Goal: Information Seeking & Learning: Learn about a topic

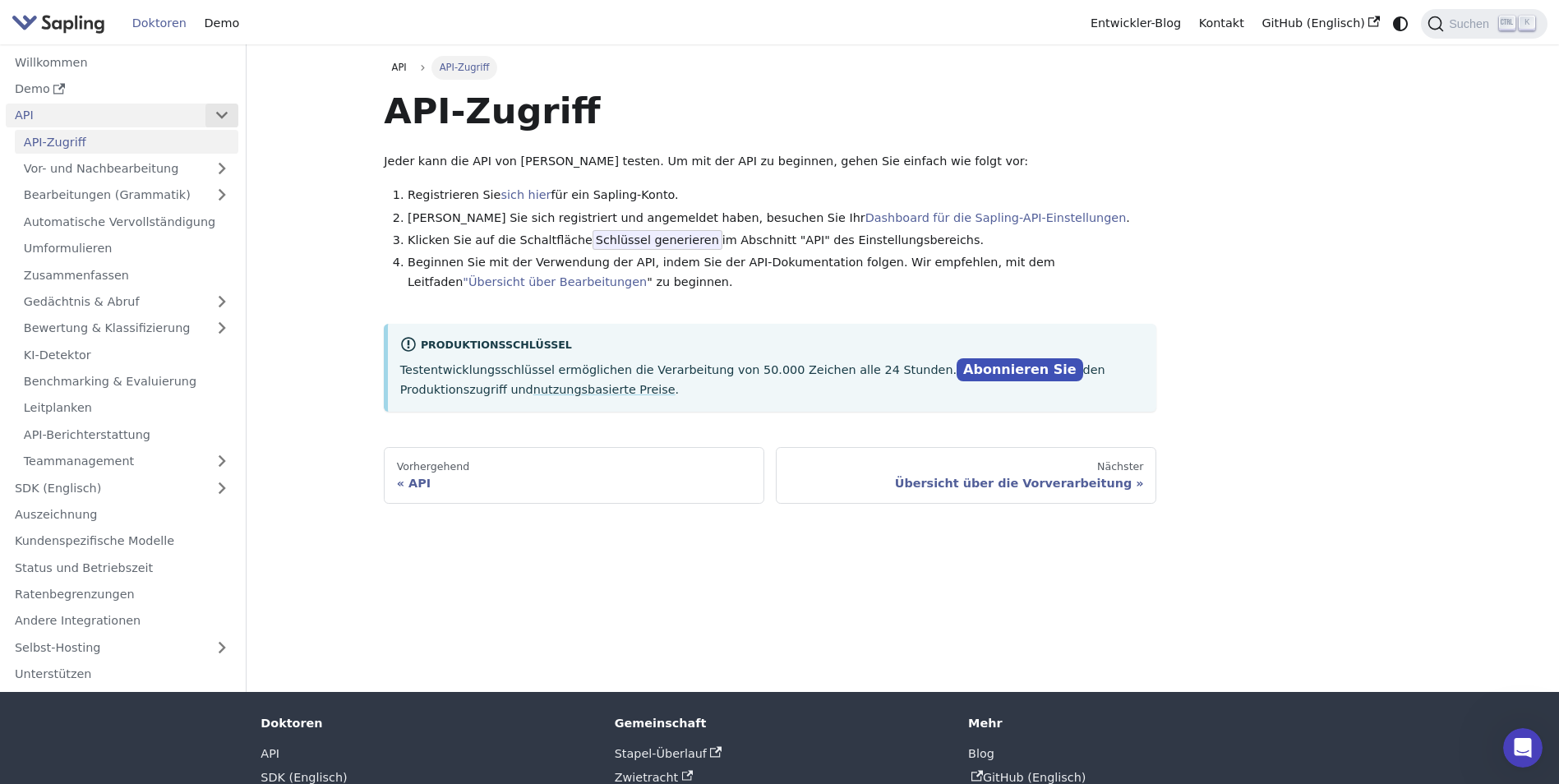
click at [218, 110] on button "Seitenleisten-Kategorie 'API' einklappen" at bounding box center [221, 115] width 33 height 24
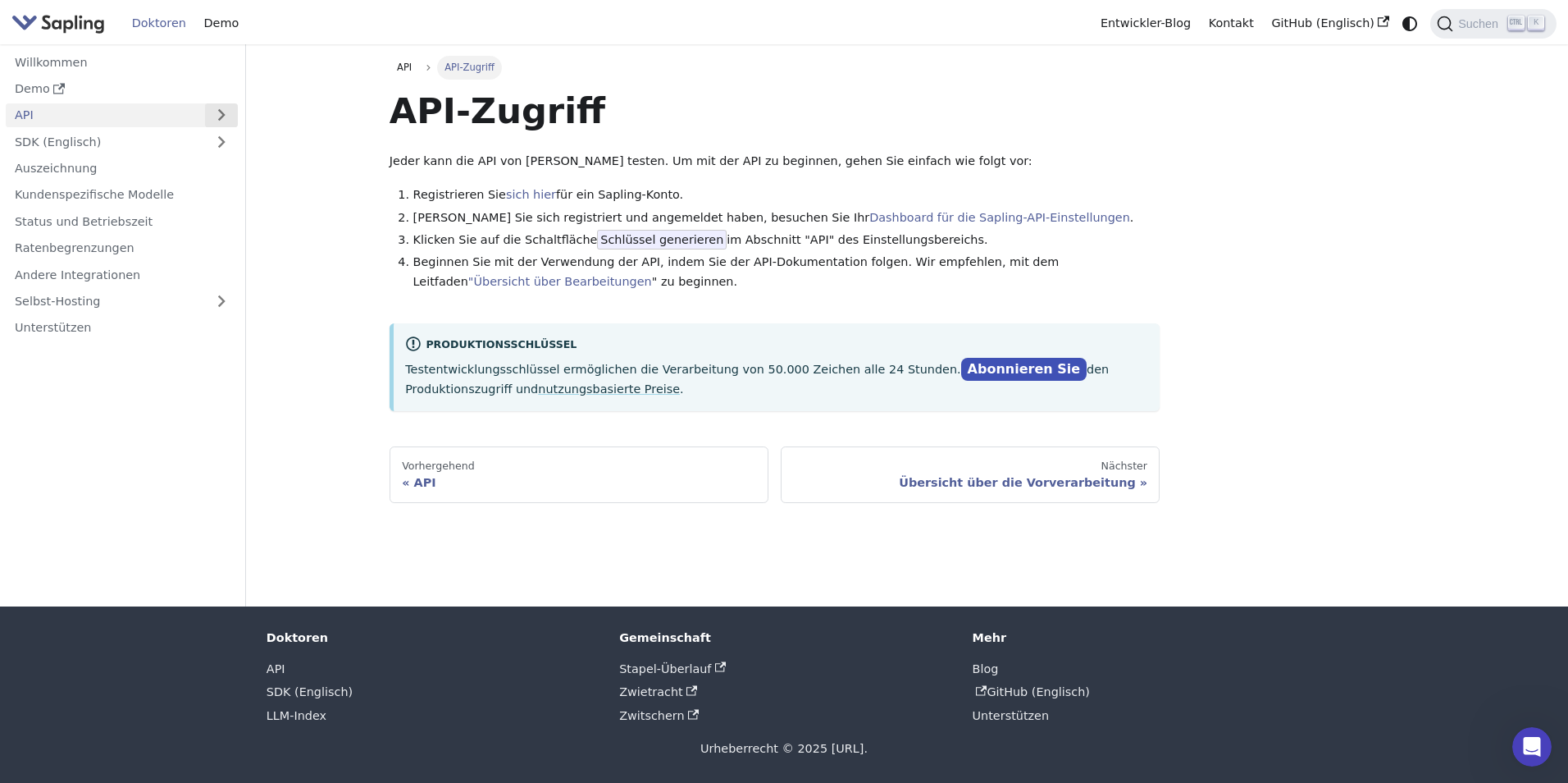
click at [219, 110] on button "button" at bounding box center [221, 115] width 33 height 24
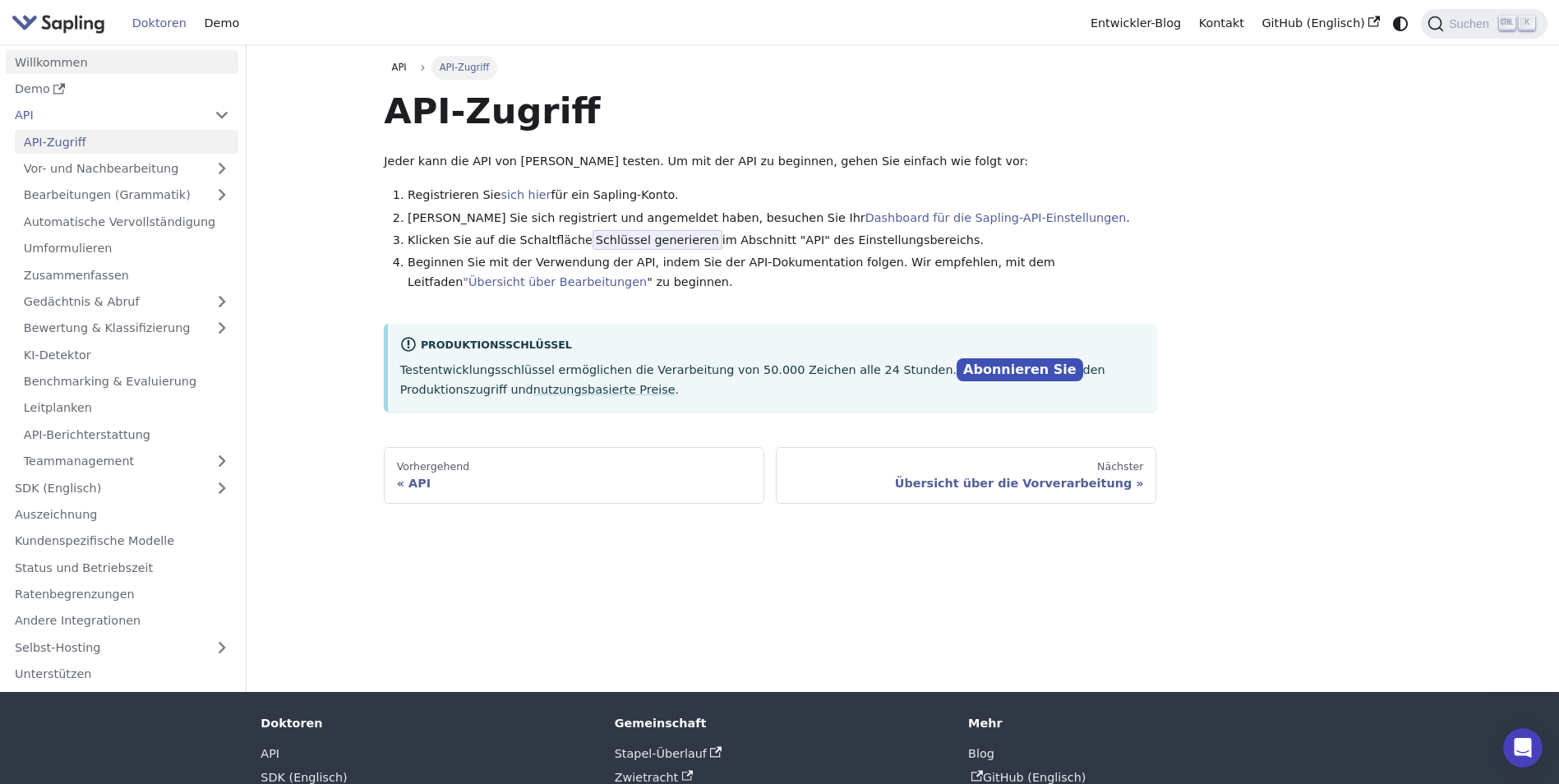
click at [101, 63] on link "Willkommen" at bounding box center [122, 62] width 232 height 24
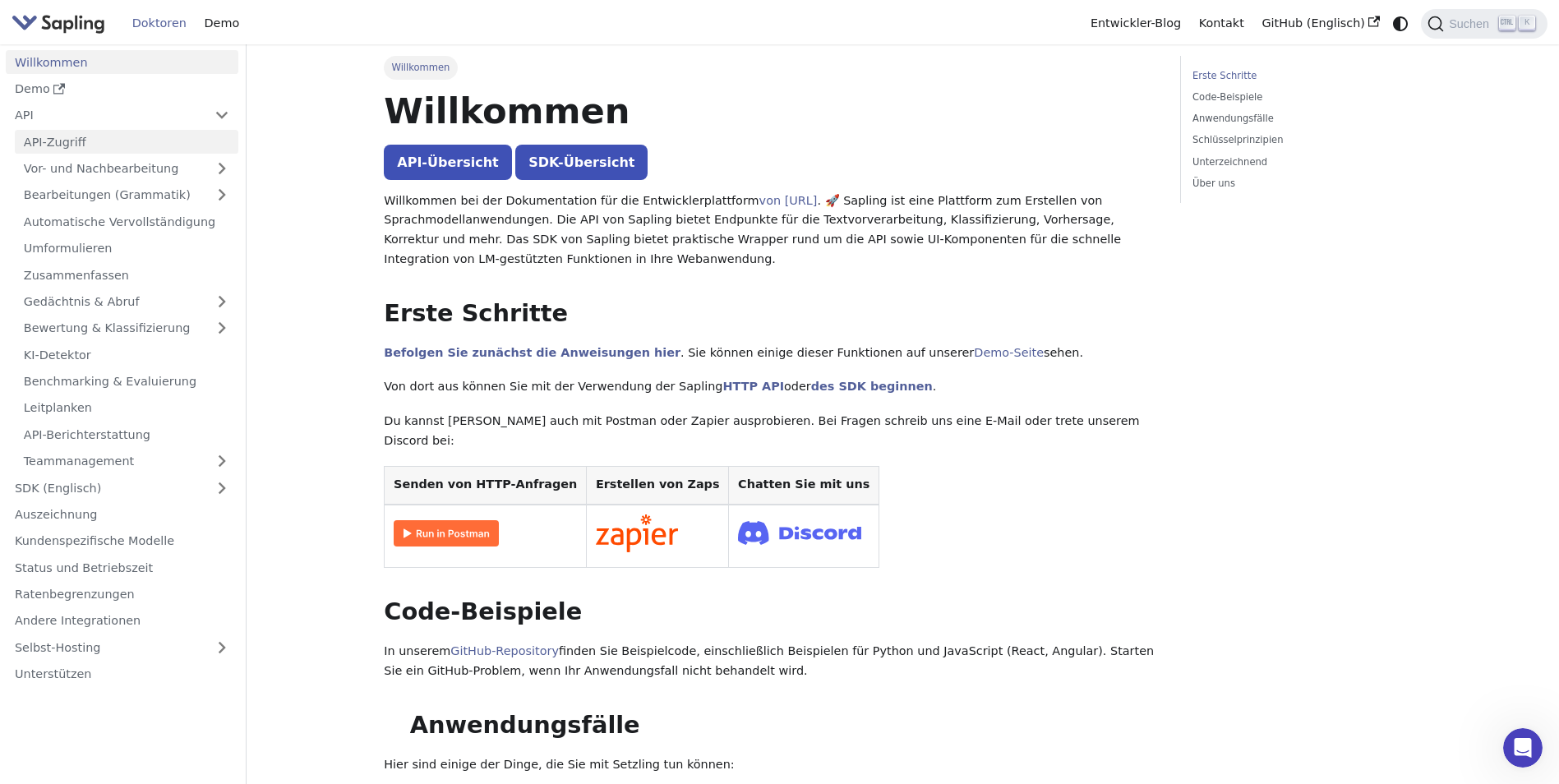
click at [43, 138] on link "API-Zugriff" at bounding box center [127, 141] width 224 height 24
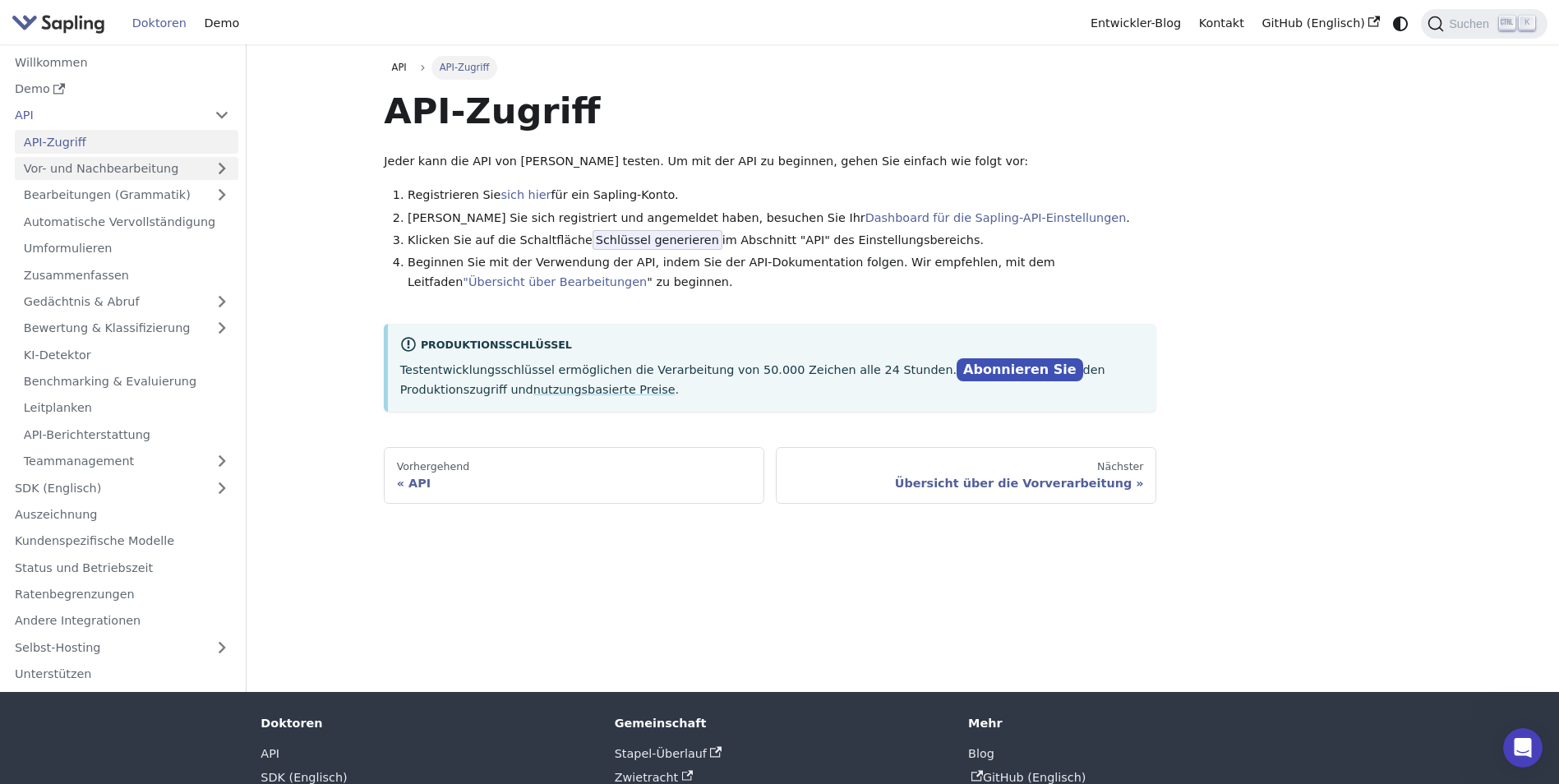
click at [96, 172] on link "Vor- und Nachbearbeitung" at bounding box center [127, 169] width 224 height 24
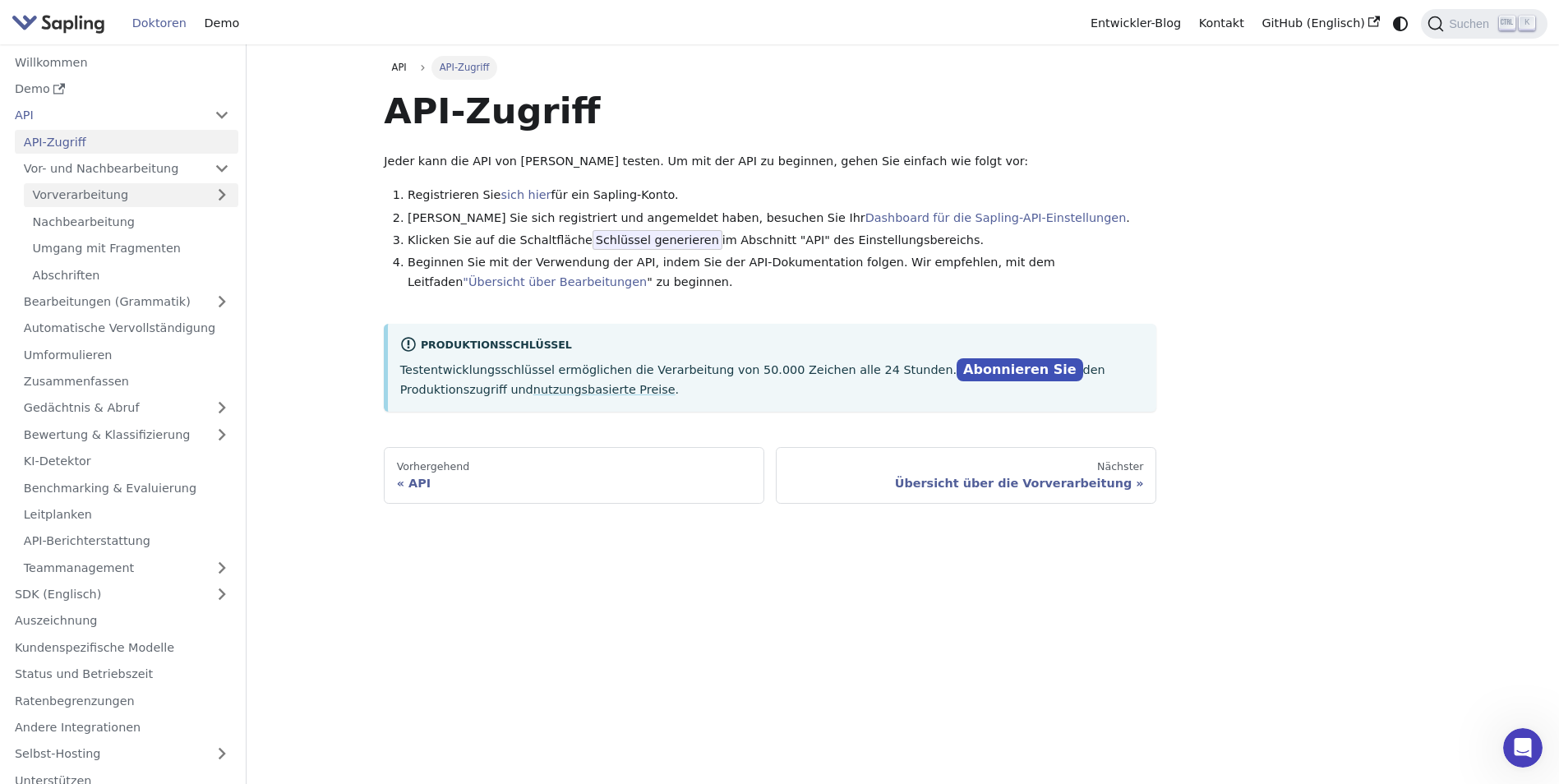
click at [95, 196] on link "Vorverarbeitung" at bounding box center [131, 195] width 215 height 24
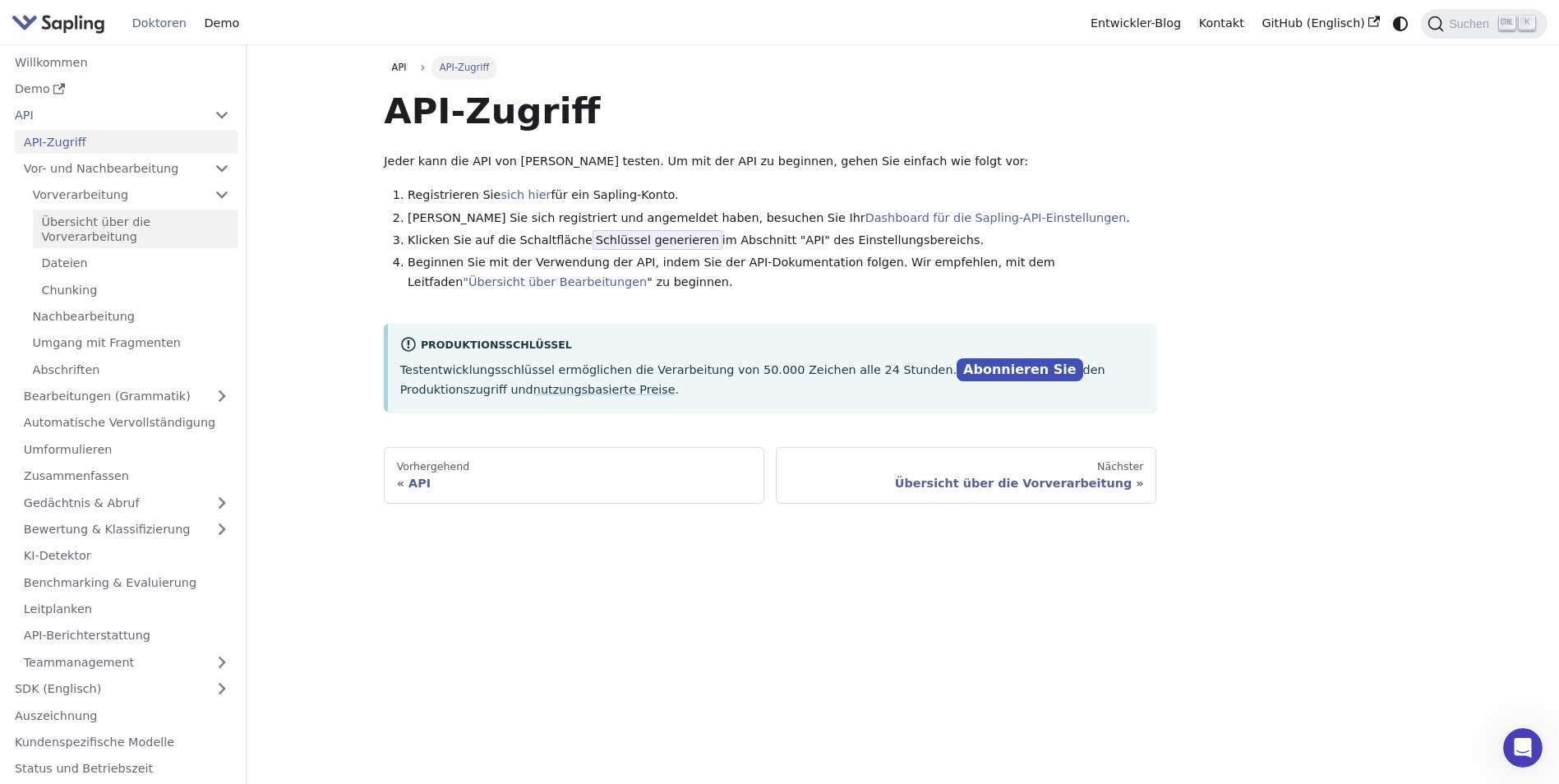
click at [108, 223] on link "Übersicht über die Vorverarbeitung" at bounding box center [135, 229] width 205 height 38
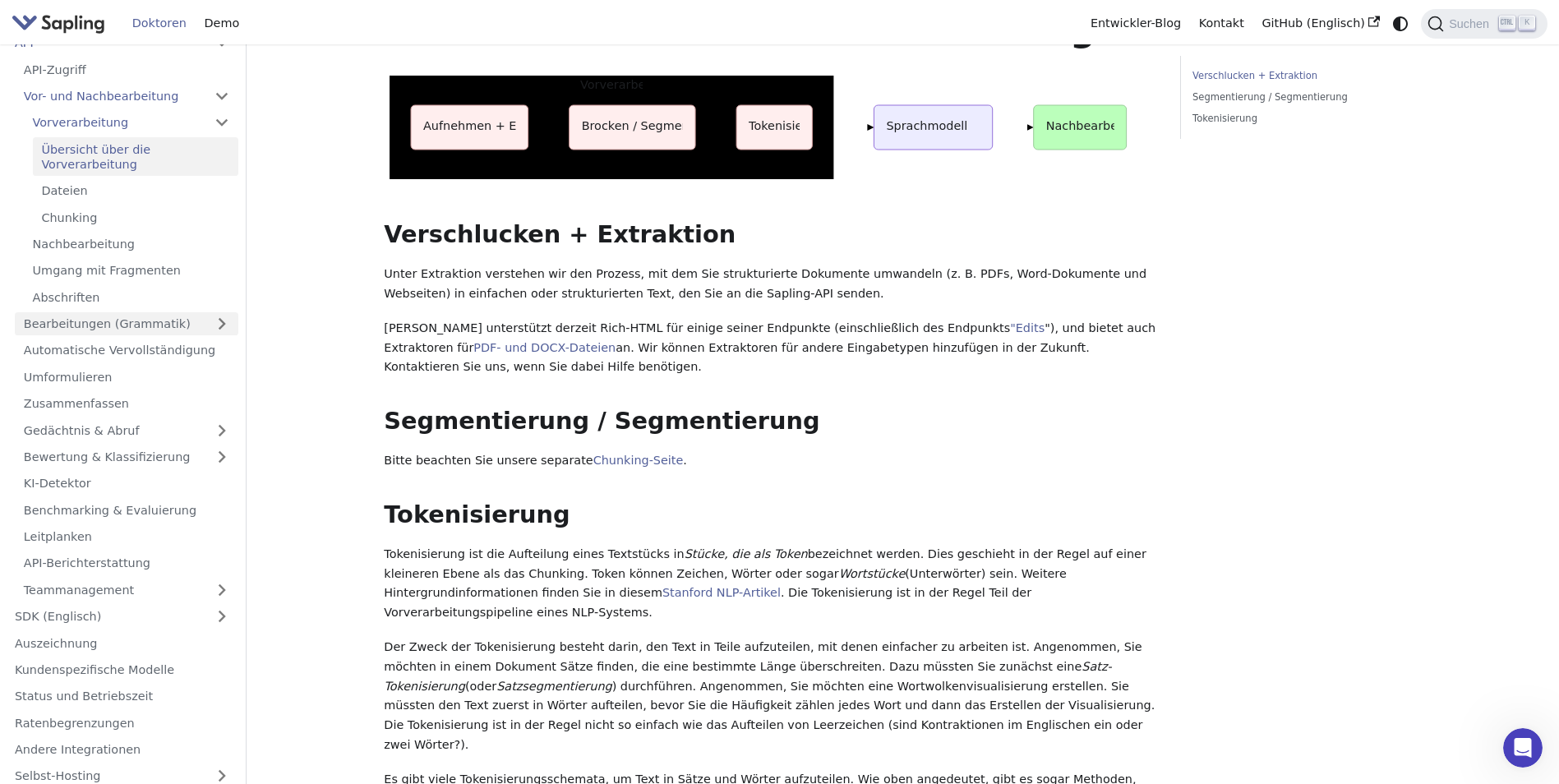
scroll to position [109, 0]
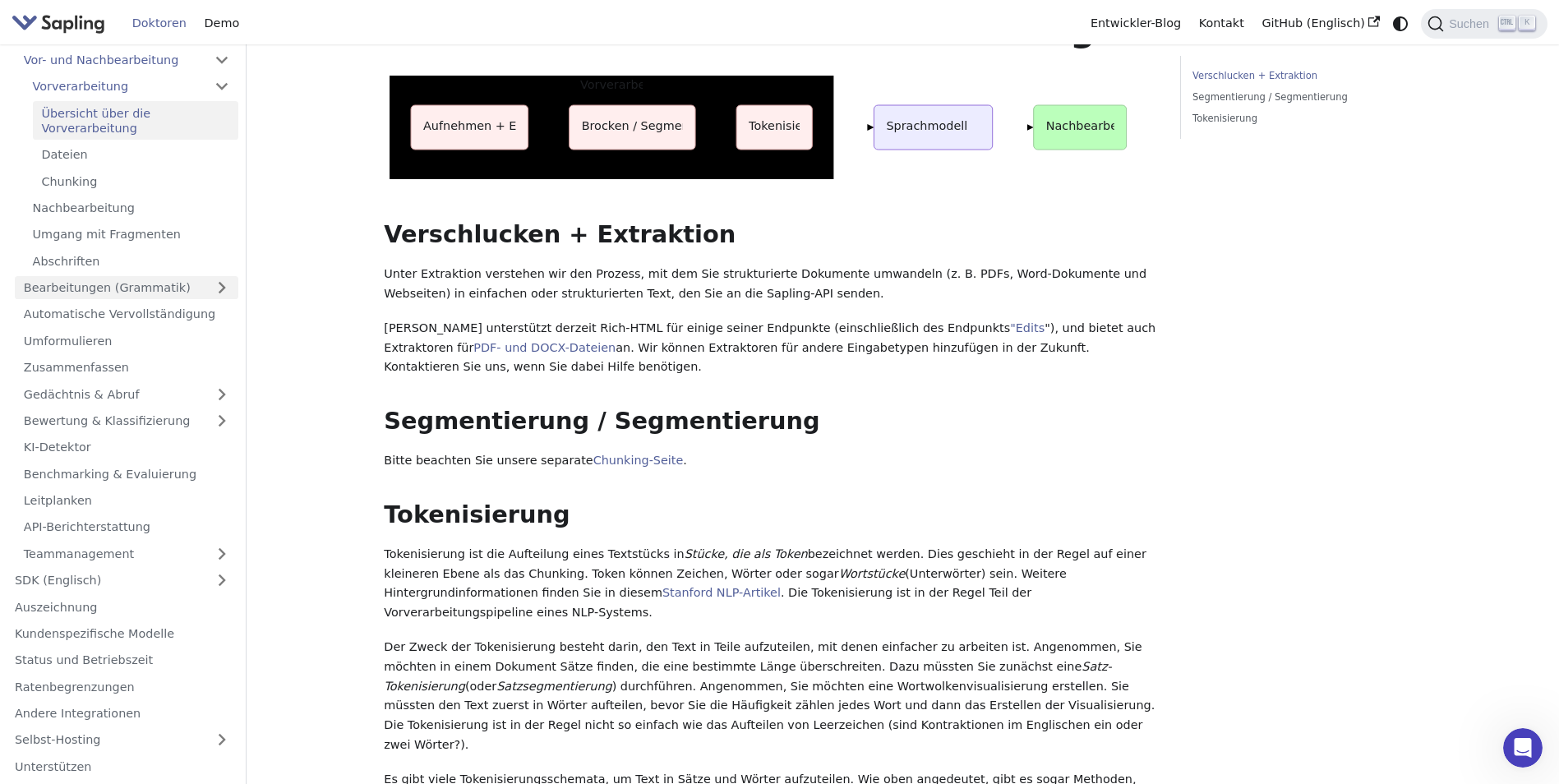
click at [141, 290] on link "Bearbeitungen (Grammatik)" at bounding box center [127, 288] width 224 height 24
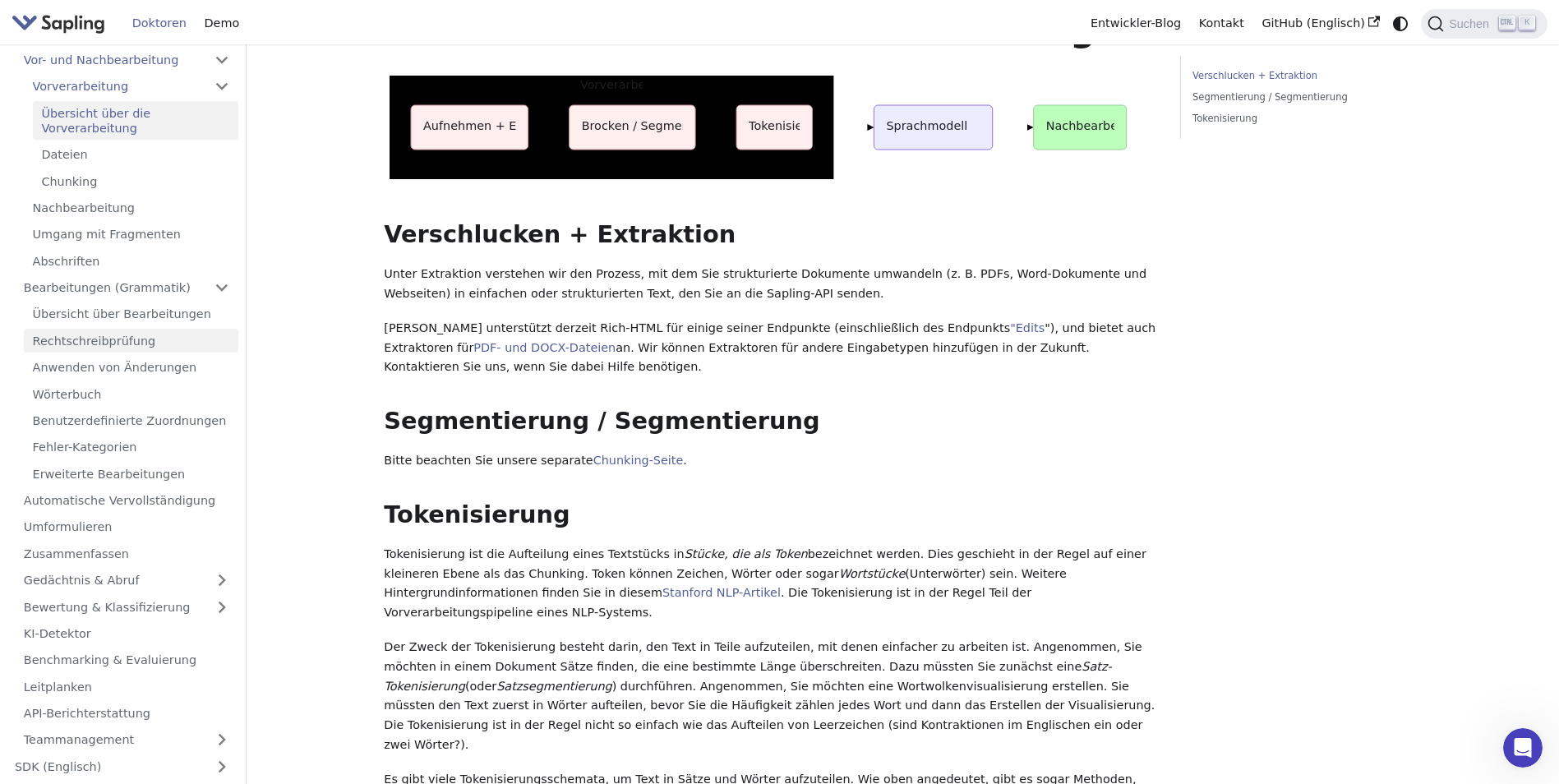
click at [87, 346] on link "Rechtschreibprüfung" at bounding box center [131, 341] width 215 height 24
